Goal: Information Seeking & Learning: Check status

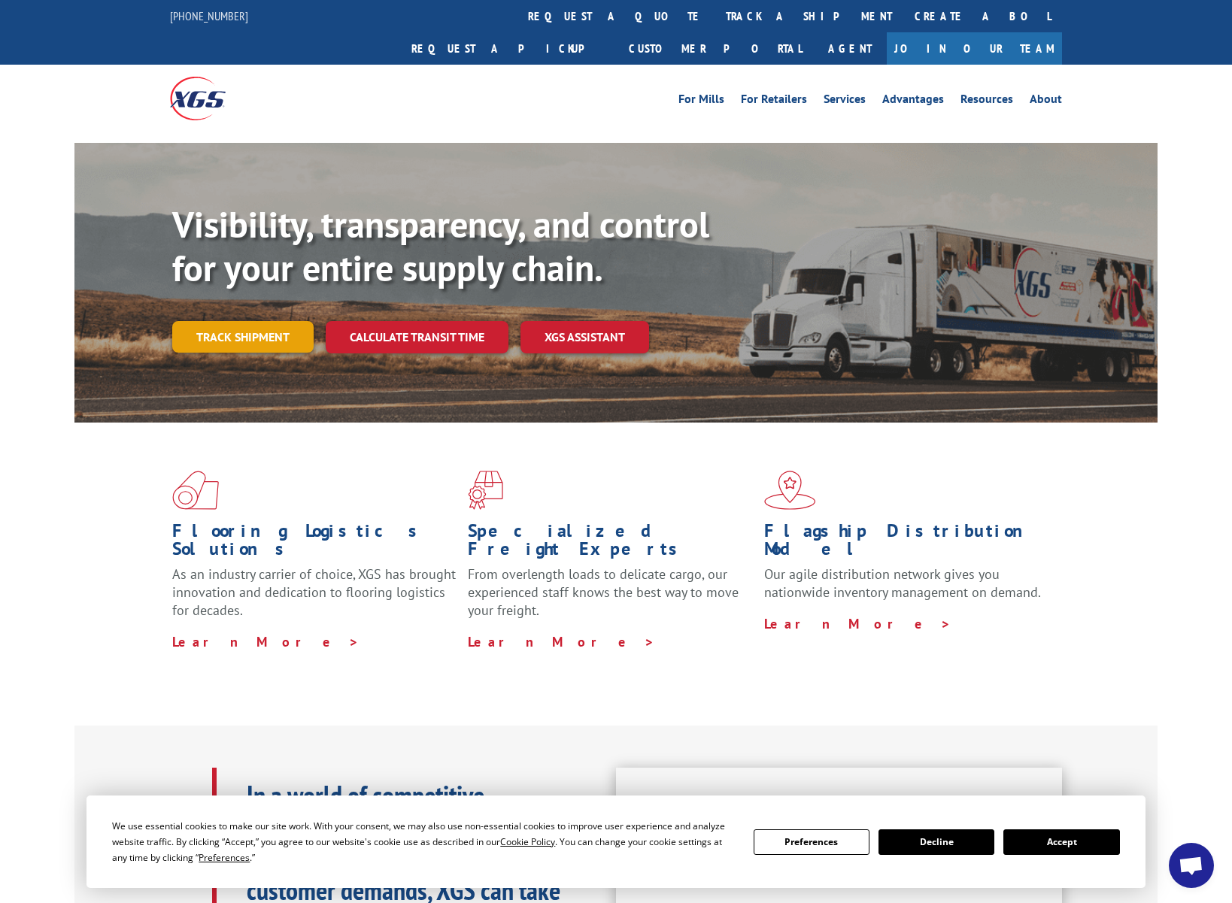
click at [214, 321] on link "Track shipment" at bounding box center [242, 337] width 141 height 32
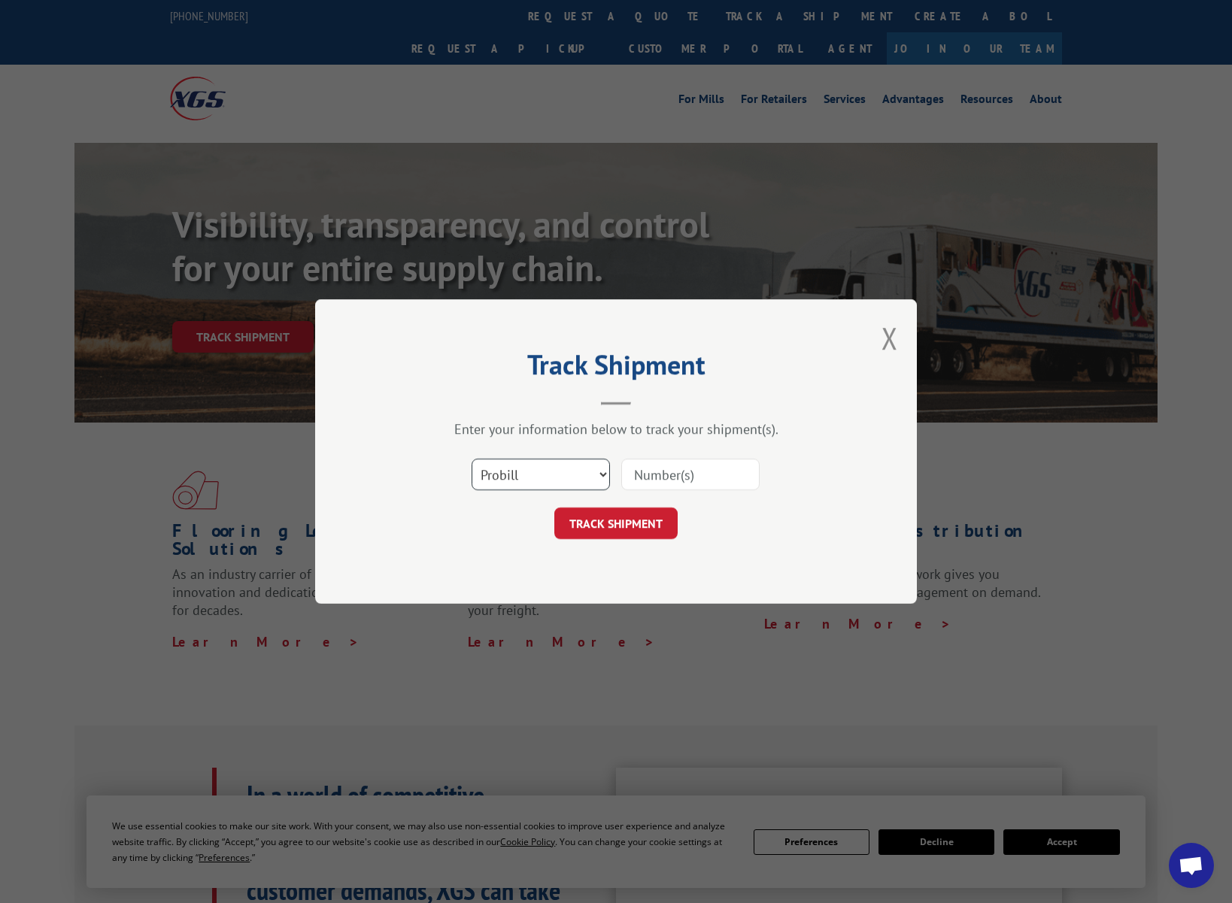
click at [552, 466] on select "Select category... Probill BOL PO" at bounding box center [540, 475] width 138 height 32
click at [695, 476] on input at bounding box center [690, 475] width 138 height 32
paste input "17504140"
type input "17504140"
click at [645, 521] on button "TRACK SHIPMENT" at bounding box center [615, 523] width 123 height 32
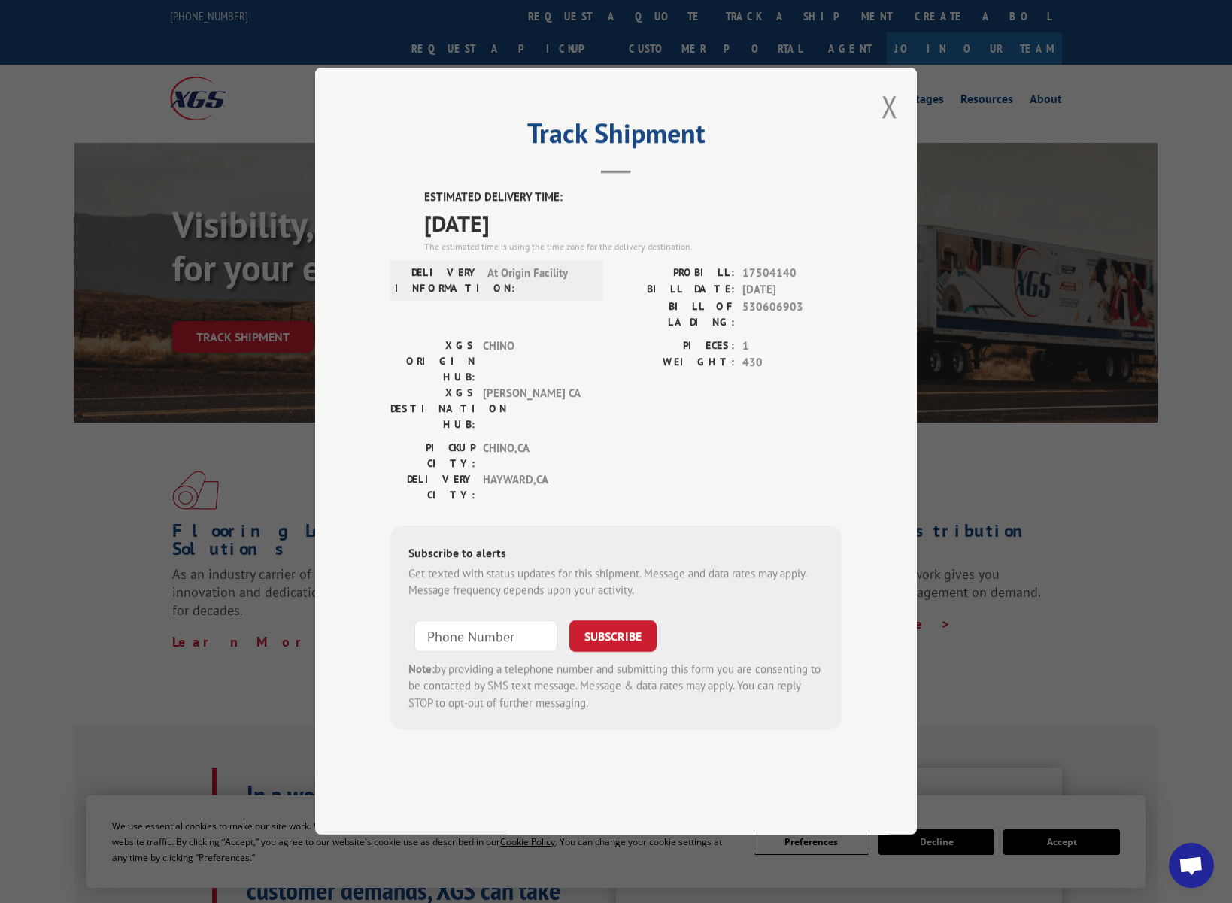
click at [489, 296] on span "At Origin Facility" at bounding box center [537, 281] width 101 height 32
drag, startPoint x: 489, startPoint y: 327, endPoint x: 538, endPoint y: 347, distance: 52.6
click at [538, 338] on div "DELIVERY INFORMATION: At Origin Facility" at bounding box center [496, 301] width 212 height 73
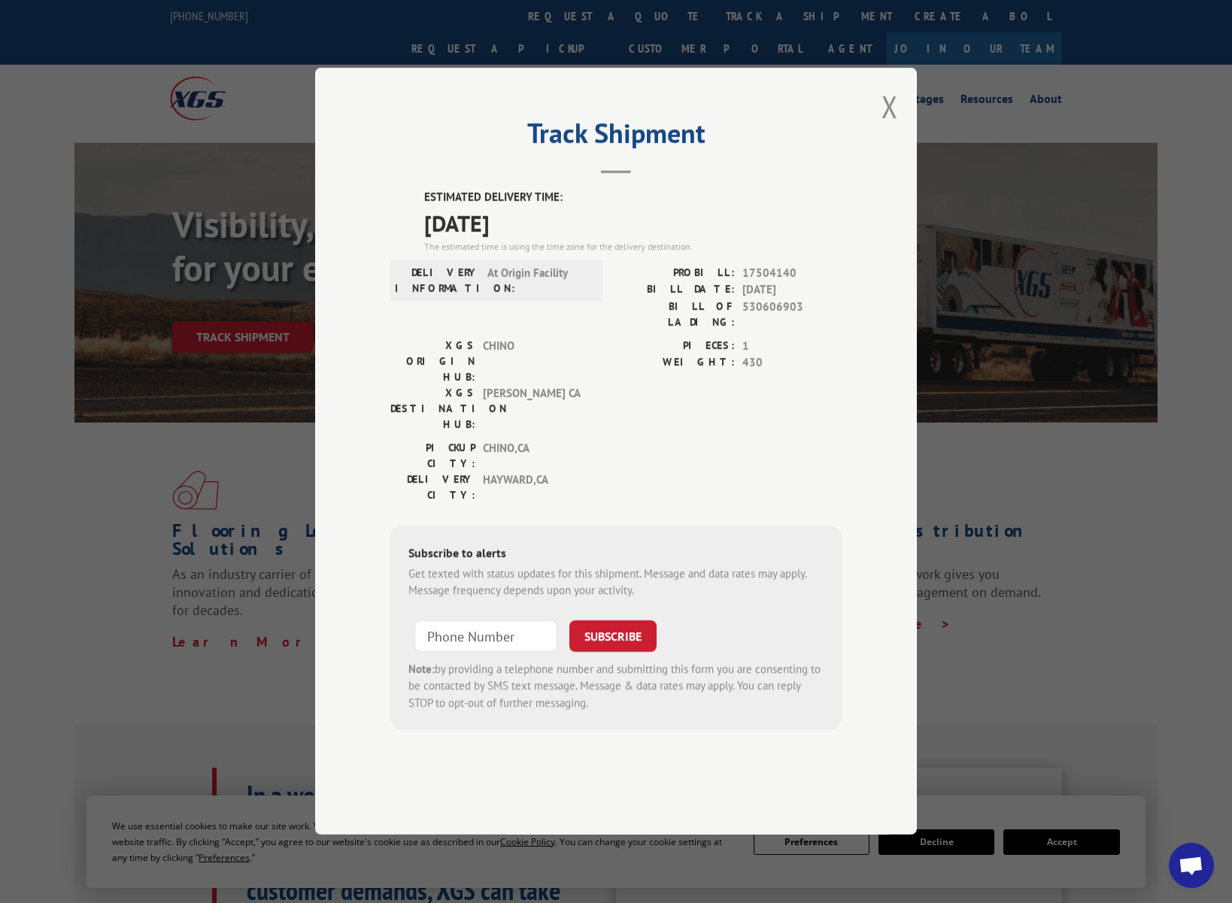
click at [538, 338] on div "DELIVERY INFORMATION: At Origin Facility" at bounding box center [496, 301] width 212 height 73
drag, startPoint x: 538, startPoint y: 347, endPoint x: 539, endPoint y: 332, distance: 14.3
click at [539, 332] on div "DELIVERY INFORMATION: At Origin Facility" at bounding box center [496, 301] width 212 height 73
click at [539, 296] on span "At Origin Facility" at bounding box center [537, 281] width 101 height 32
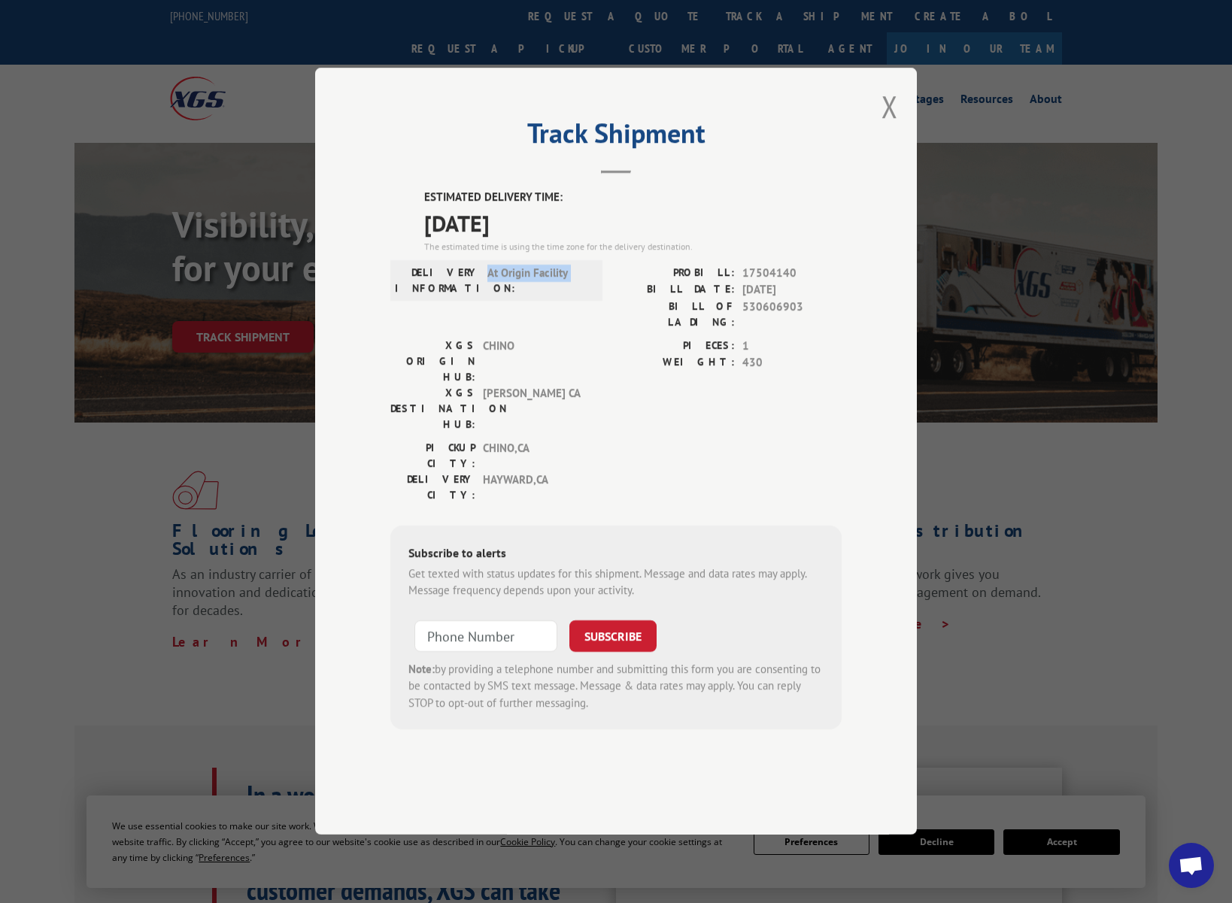
drag, startPoint x: 539, startPoint y: 332, endPoint x: 544, endPoint y: 348, distance: 16.4
click at [544, 338] on div "DELIVERY INFORMATION: At Origin Facility" at bounding box center [496, 301] width 212 height 73
click at [892, 126] on button "Close modal" at bounding box center [889, 106] width 17 height 40
